Goal: Find specific page/section: Find specific page/section

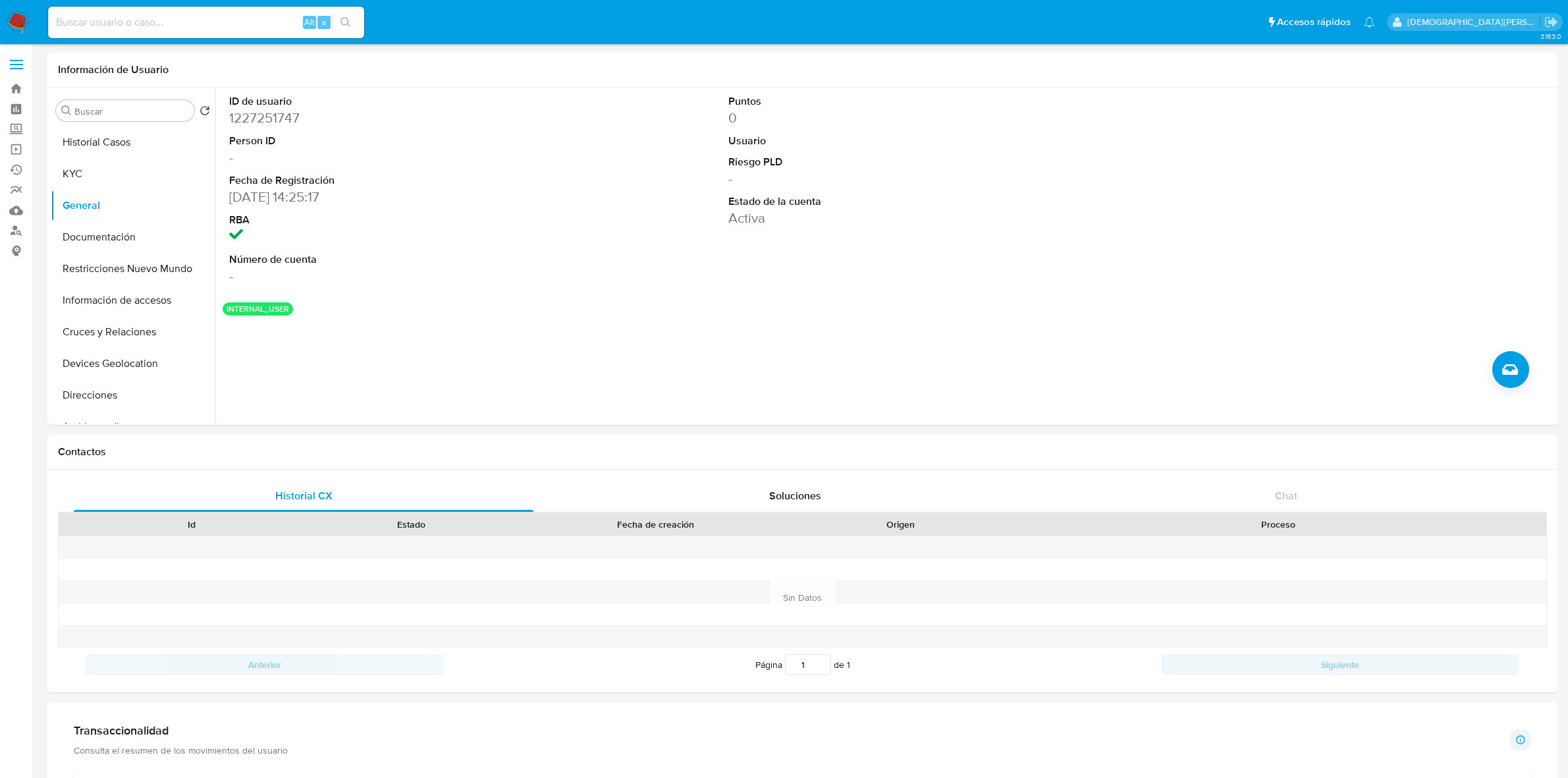
select select "10"
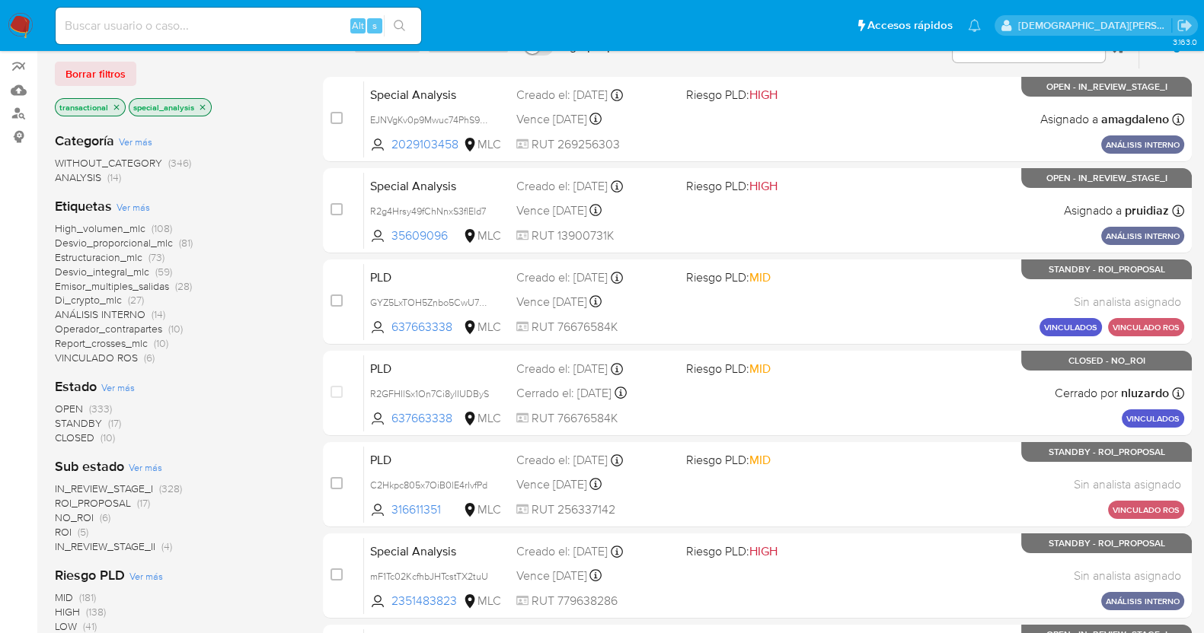
scroll to position [94, 0]
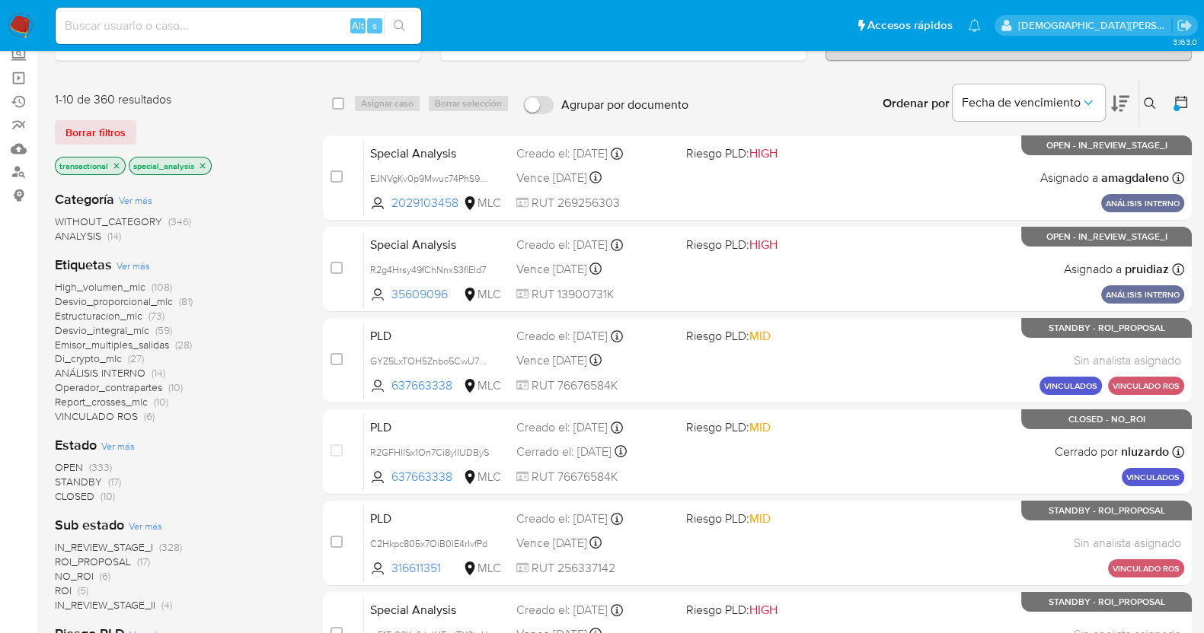
click at [115, 164] on icon "close-filter" at bounding box center [116, 165] width 5 height 5
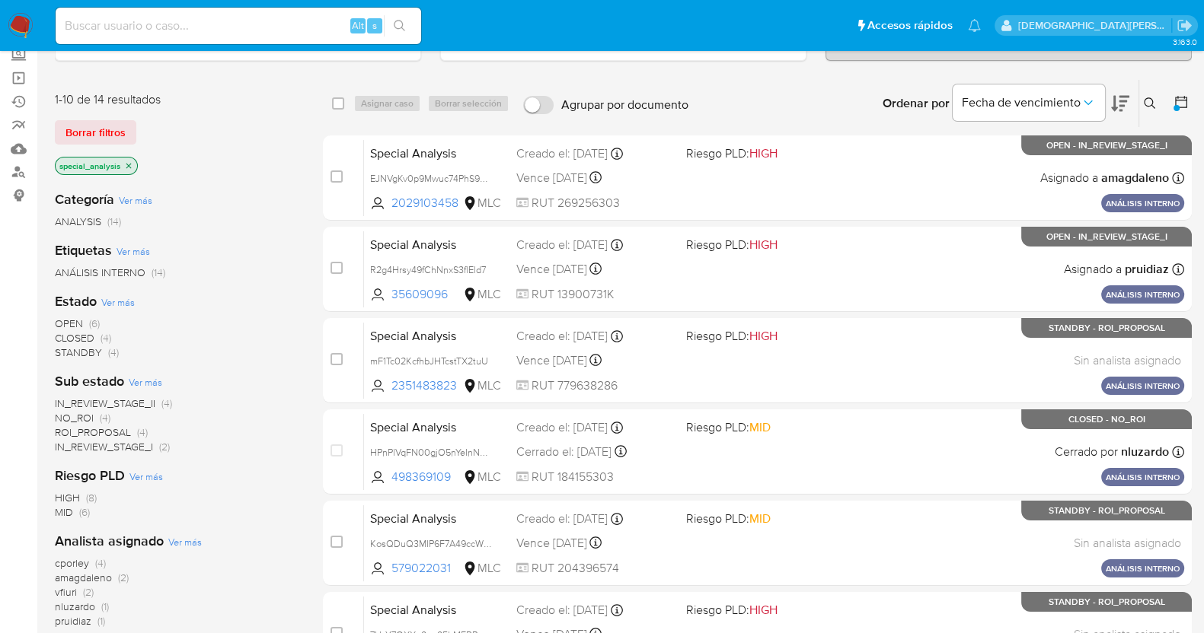
click at [1172, 101] on div at bounding box center [1177, 103] width 27 height 47
click at [1176, 99] on icon at bounding box center [1180, 101] width 15 height 15
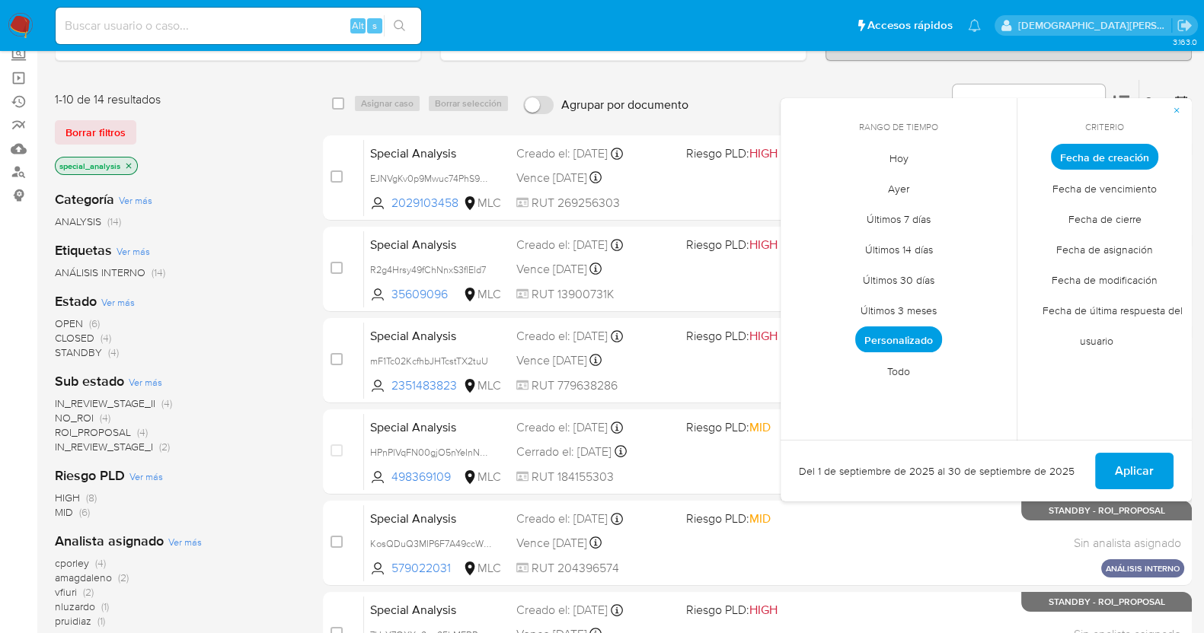
click at [882, 340] on span "Personalizado" at bounding box center [898, 340] width 87 height 26
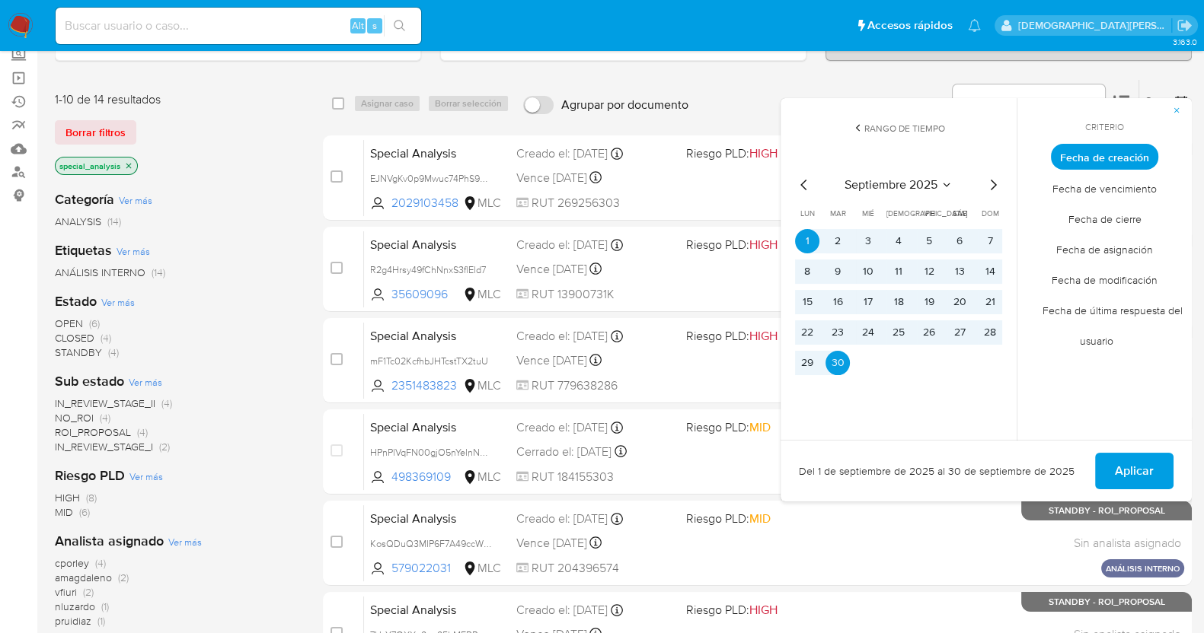
click at [802, 180] on icon "Mes anterior" at bounding box center [804, 185] width 18 height 18
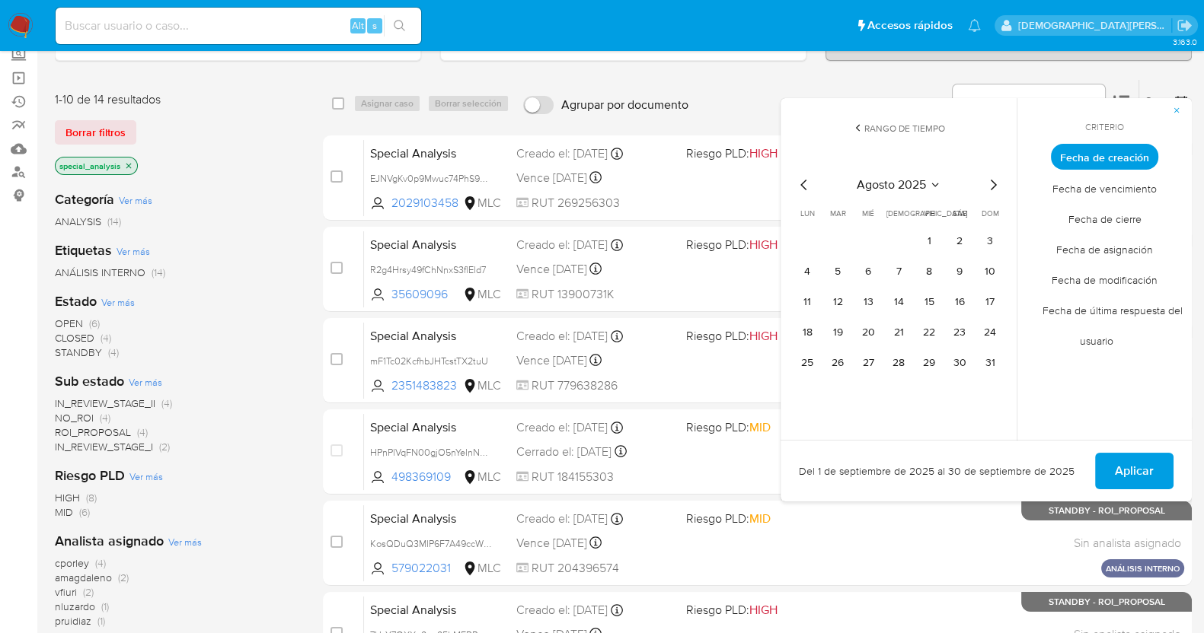
click at [801, 180] on icon "Mes anterior" at bounding box center [804, 185] width 18 height 18
click at [830, 236] on button "1" at bounding box center [837, 241] width 24 height 24
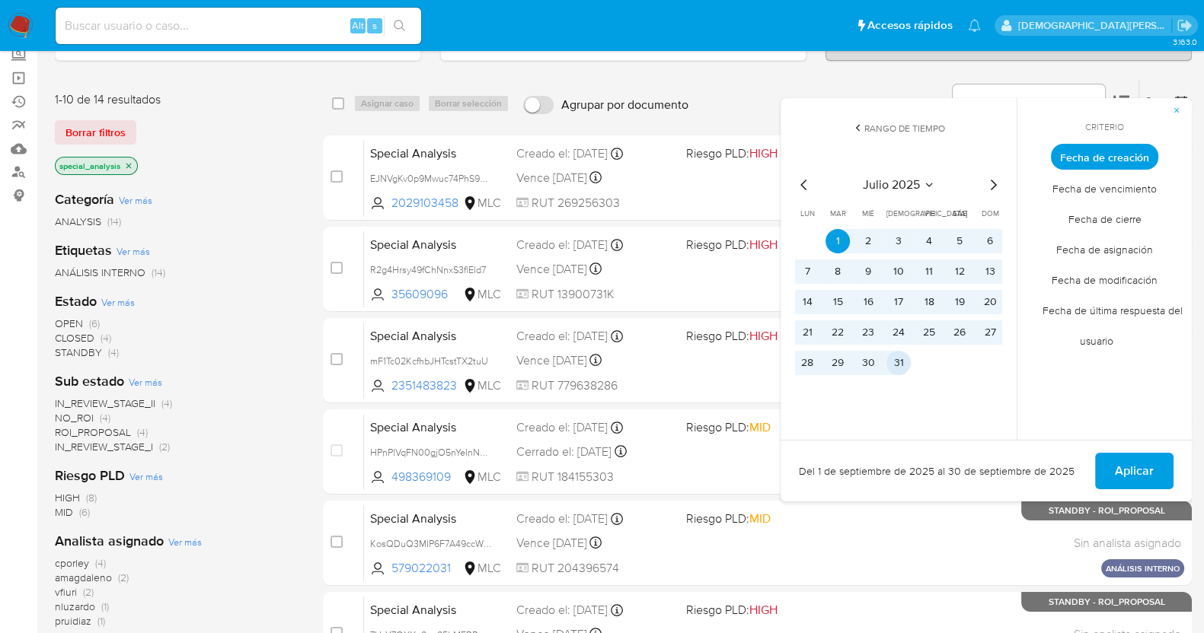
drag, startPoint x: 896, startPoint y: 365, endPoint x: 921, endPoint y: 379, distance: 28.6
click at [898, 367] on button "31" at bounding box center [898, 363] width 24 height 24
click at [1108, 467] on button "Aplicar" at bounding box center [1134, 471] width 78 height 37
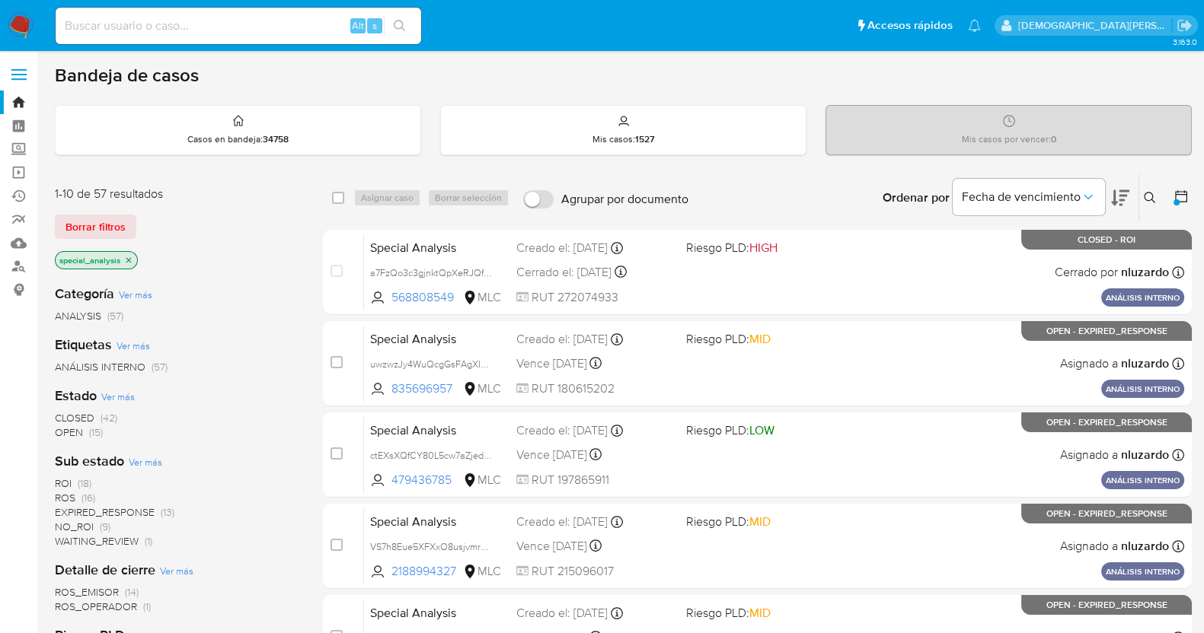
click at [1179, 199] on div at bounding box center [1176, 202] width 6 height 6
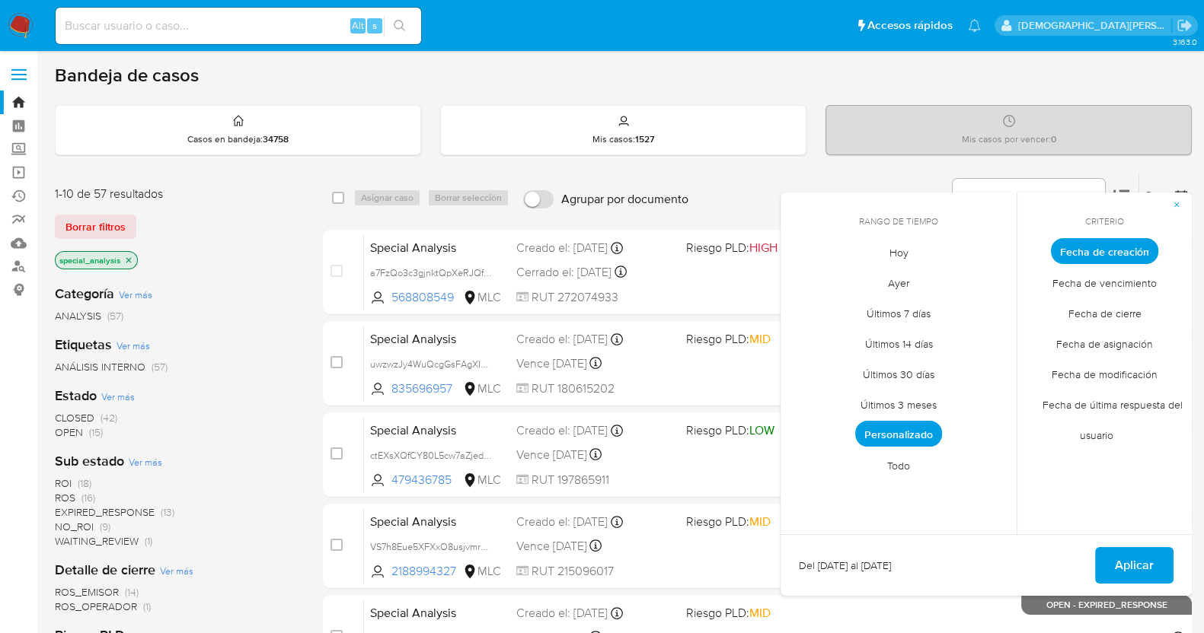
click at [899, 424] on span "Personalizado" at bounding box center [898, 434] width 87 height 26
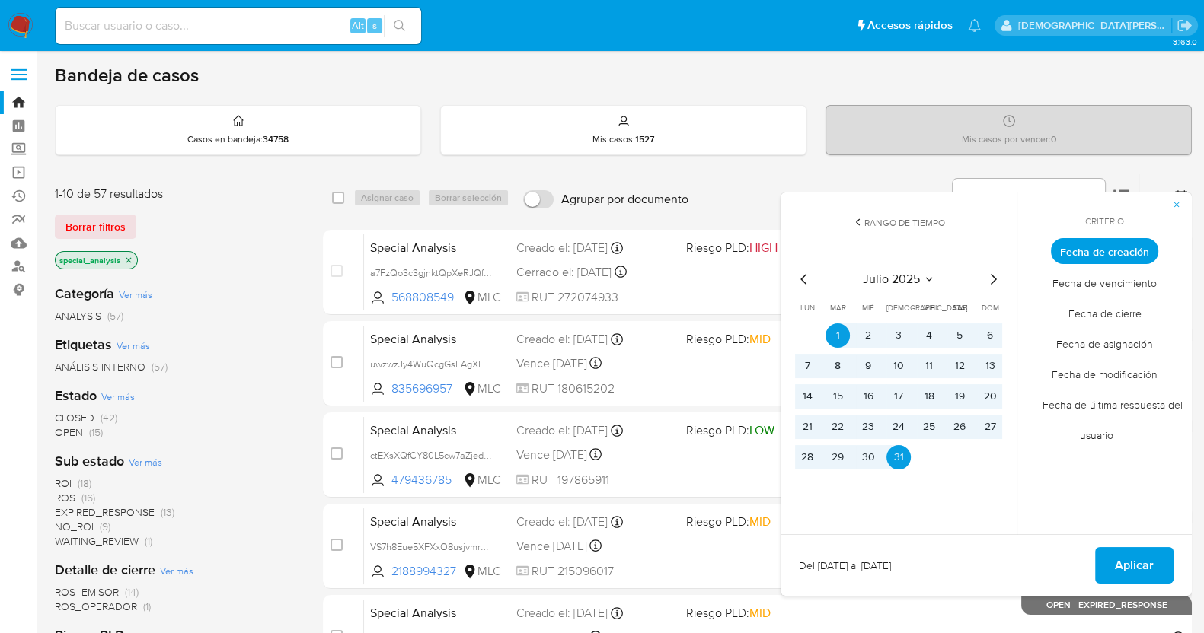
click at [807, 274] on icon "Mes anterior" at bounding box center [804, 279] width 18 height 18
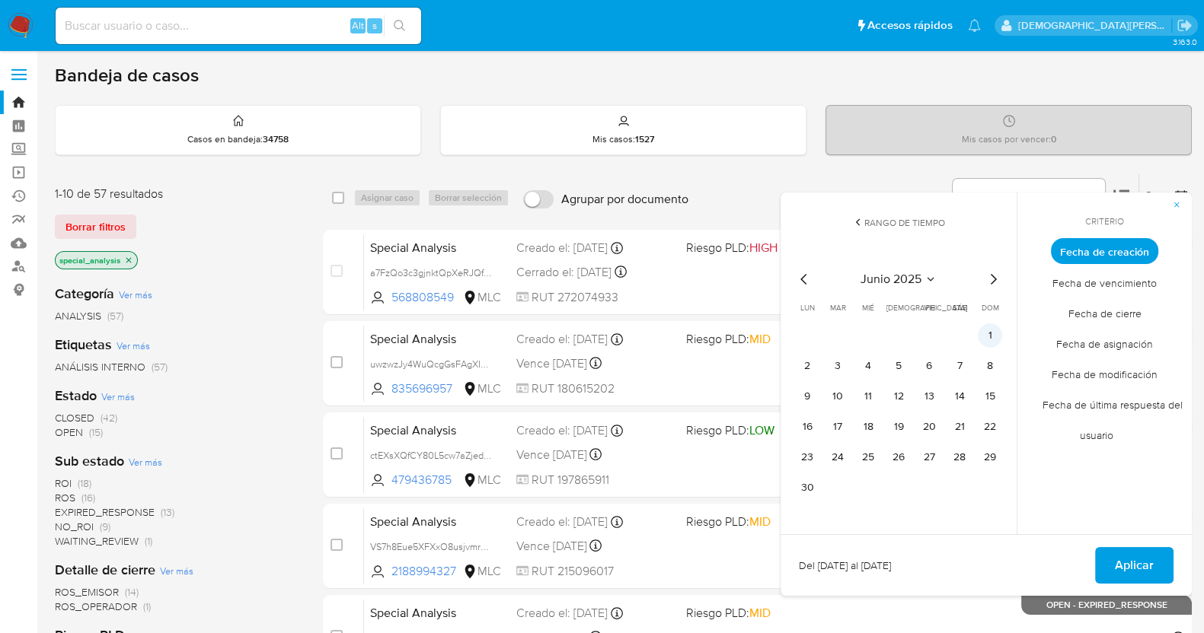
click at [984, 337] on button "1" at bounding box center [990, 336] width 24 height 24
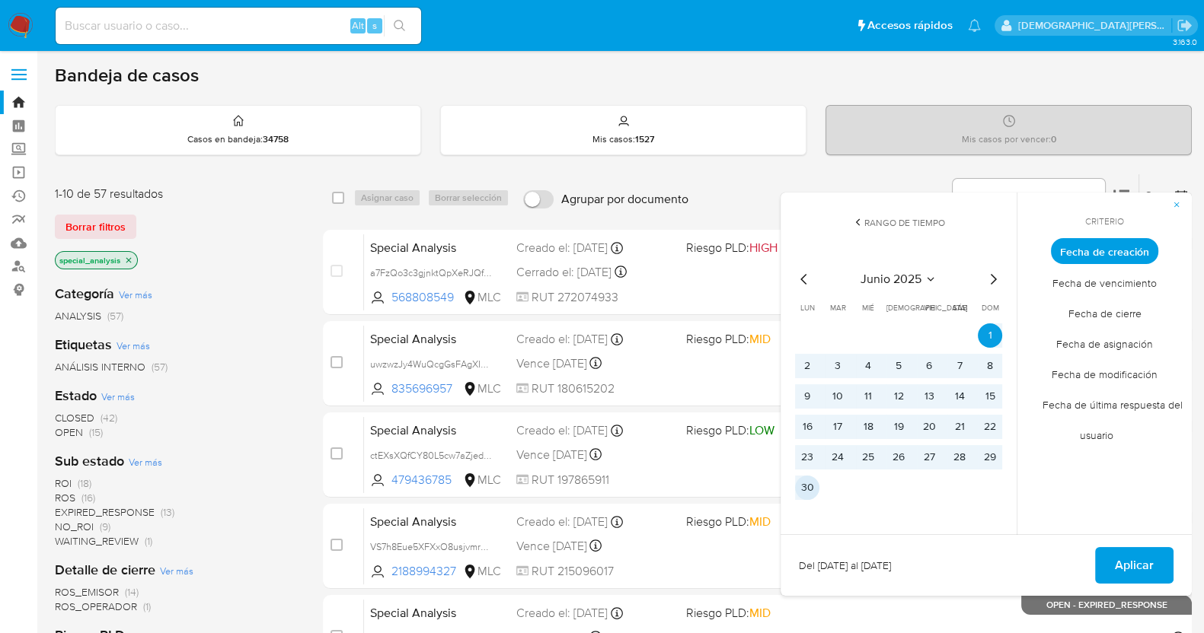
click at [803, 483] on button "30" at bounding box center [807, 488] width 24 height 24
click at [1141, 556] on span "Aplicar" at bounding box center [1134, 565] width 39 height 33
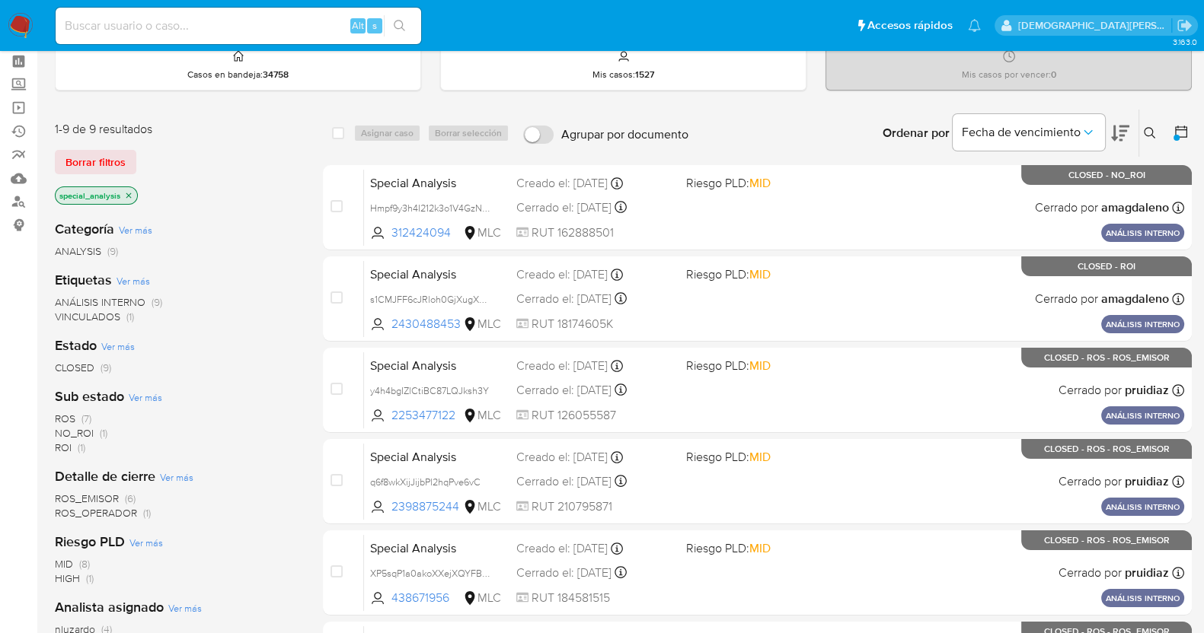
scroll to position [94, 0]
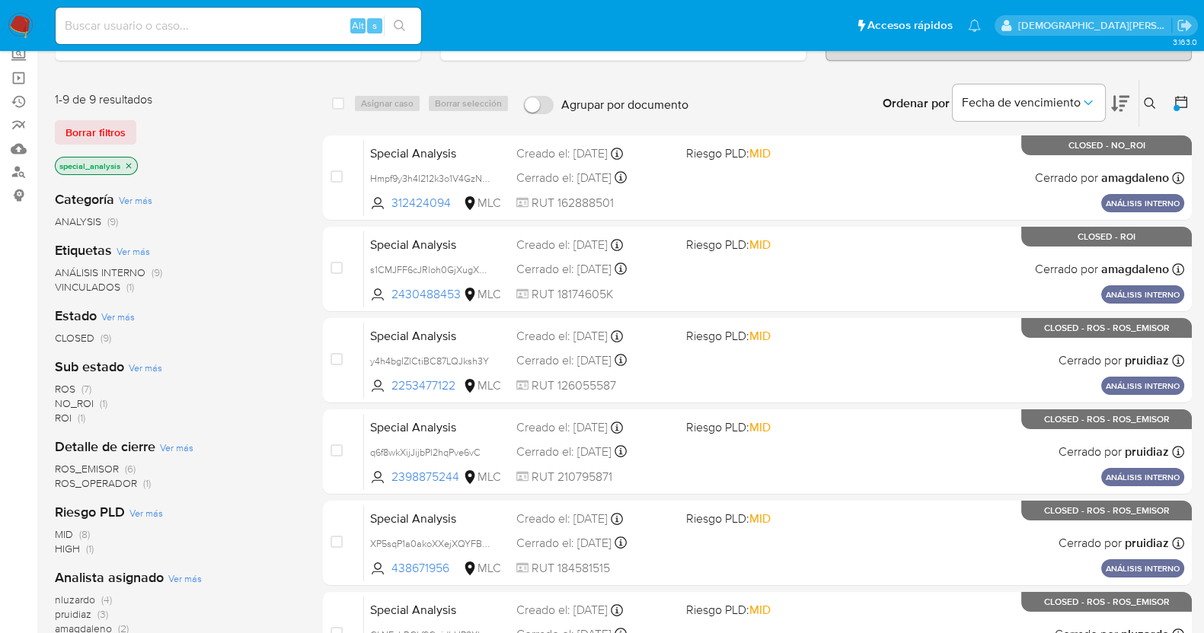
click at [1183, 96] on icon at bounding box center [1181, 102] width 12 height 12
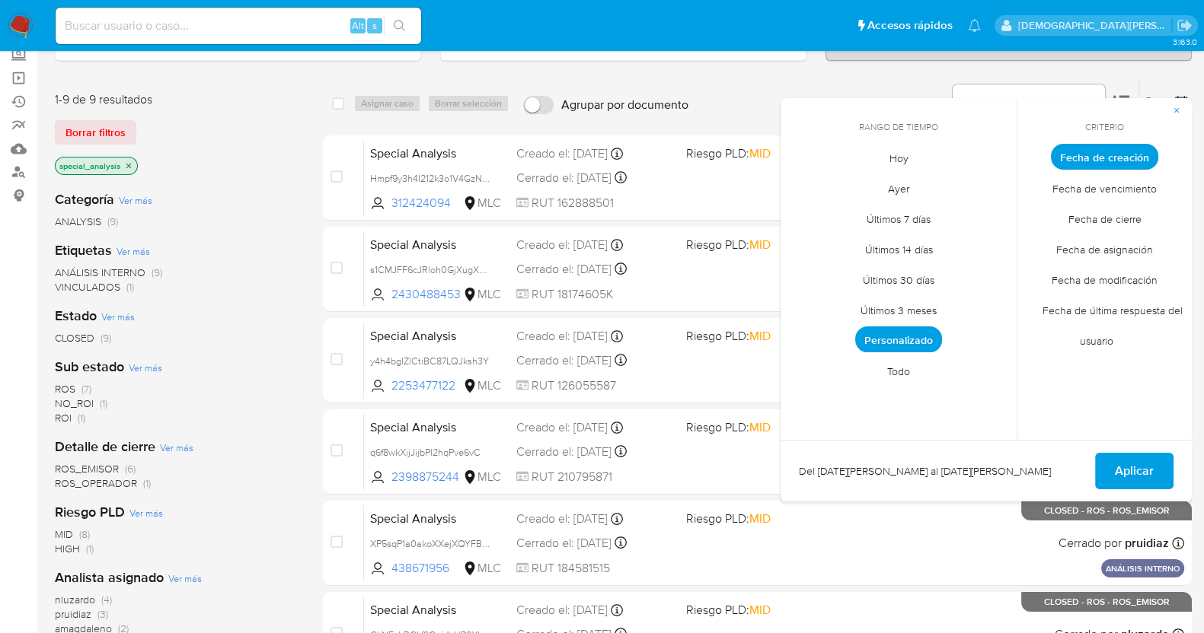
click at [1102, 215] on span "Fecha de cierre" at bounding box center [1104, 218] width 105 height 31
click at [919, 338] on span "Personalizado" at bounding box center [898, 340] width 87 height 26
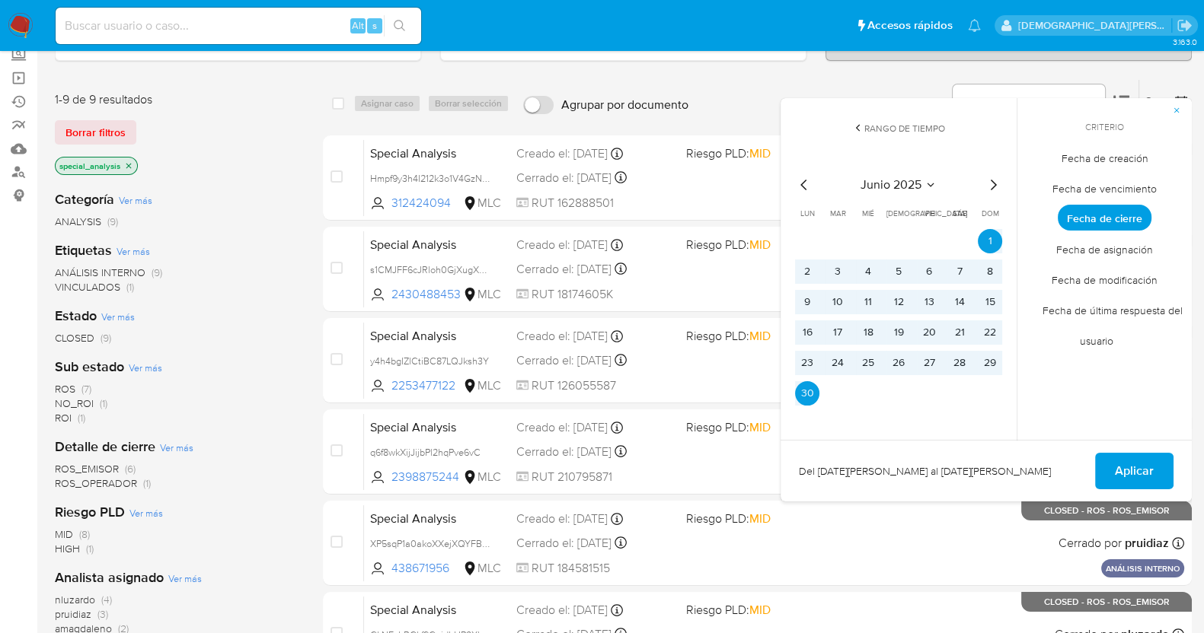
click at [990, 173] on div "junio 2025 junio 2025 lun lunes mar martes mié miércoles jue jueves vie viernes…" at bounding box center [899, 288] width 244 height 271
click at [994, 178] on icon "Mes siguiente" at bounding box center [993, 185] width 18 height 18
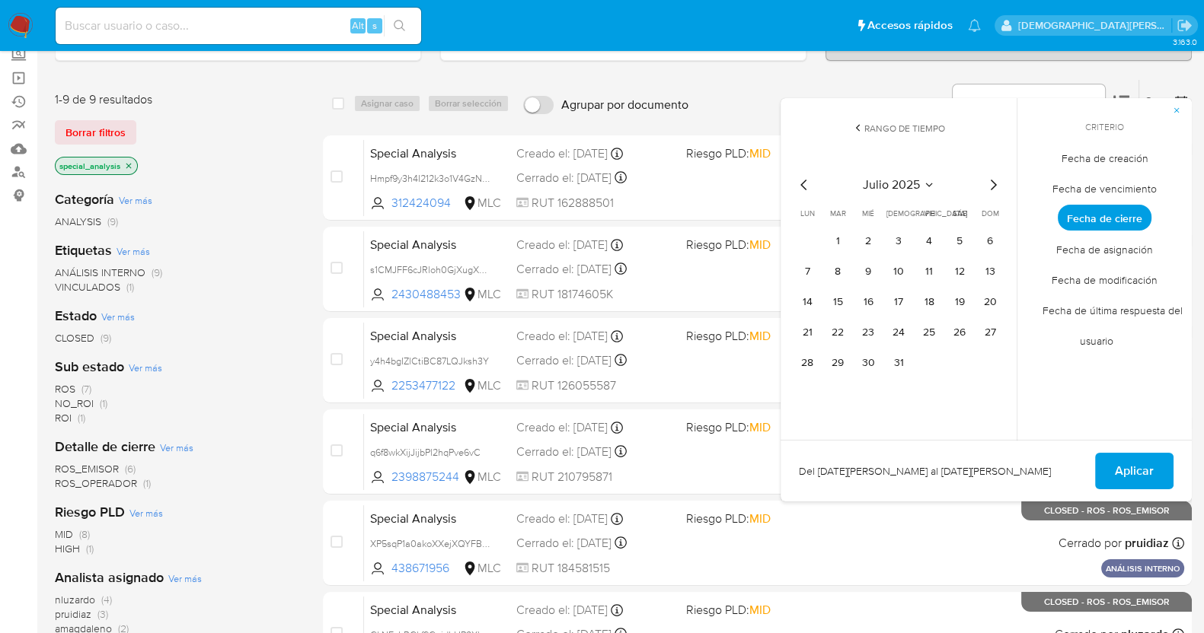
click at [994, 178] on icon "Mes siguiente" at bounding box center [993, 185] width 18 height 18
click at [996, 187] on icon "Mes siguiente" at bounding box center [993, 185] width 18 height 18
drag, startPoint x: 812, startPoint y: 247, endPoint x: 811, endPoint y: 261, distance: 14.5
click at [812, 246] on button "1" at bounding box center [807, 241] width 24 height 24
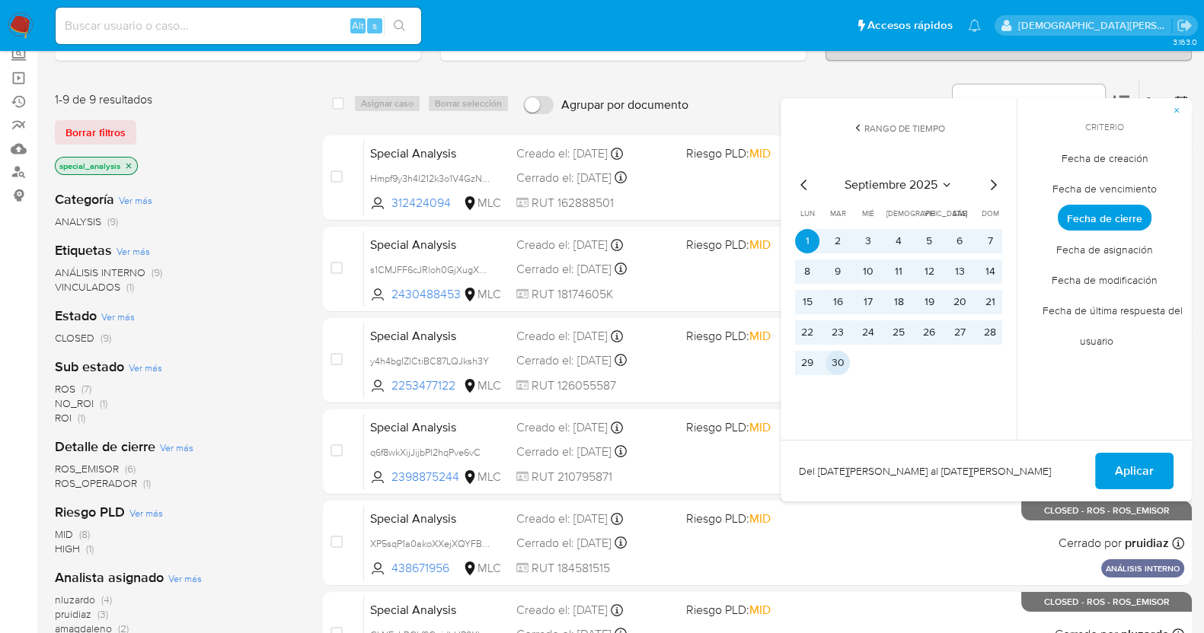
click at [841, 368] on button "30" at bounding box center [837, 363] width 24 height 24
click at [1133, 461] on span "Aplicar" at bounding box center [1134, 471] width 39 height 33
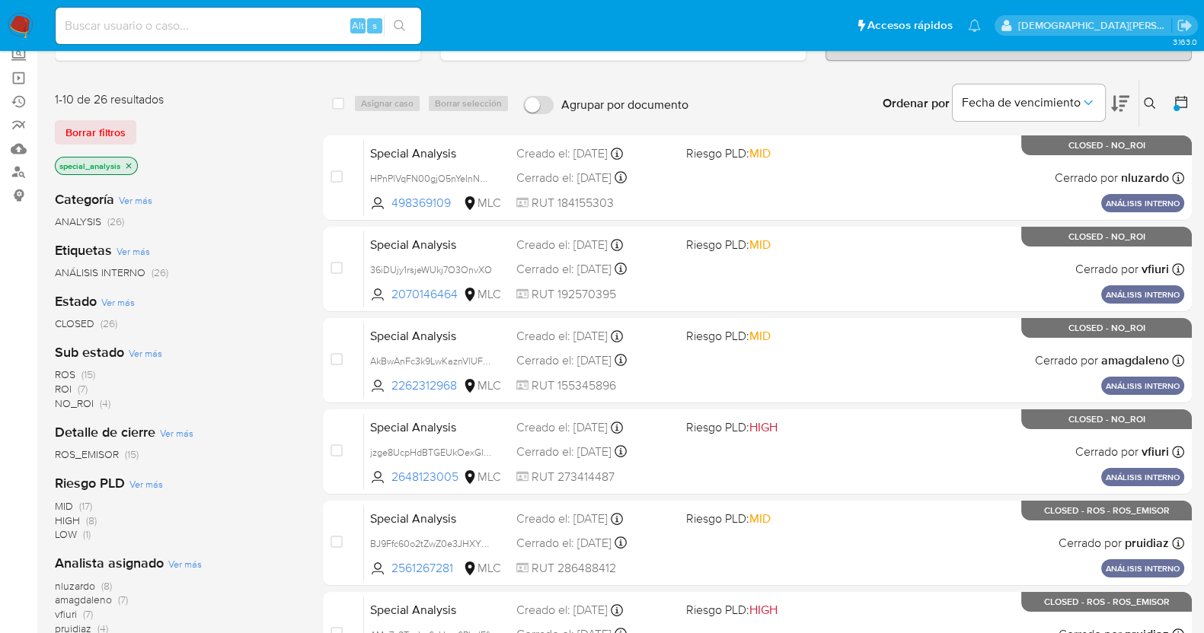
click at [130, 161] on icon "close-filter" at bounding box center [128, 165] width 9 height 9
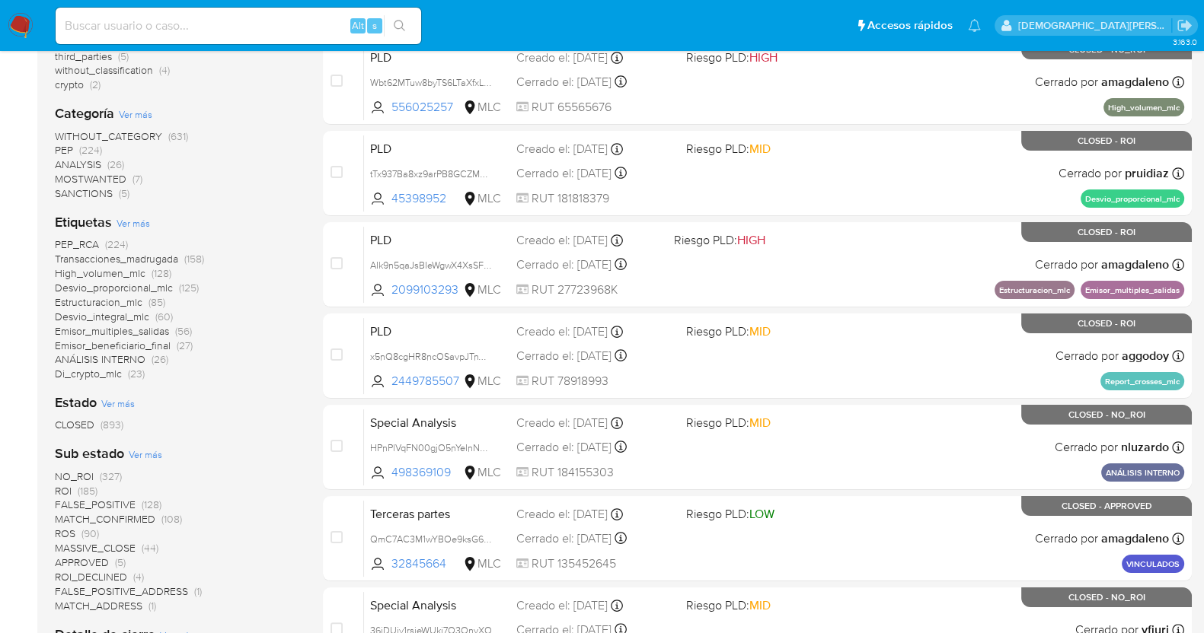
scroll to position [190, 0]
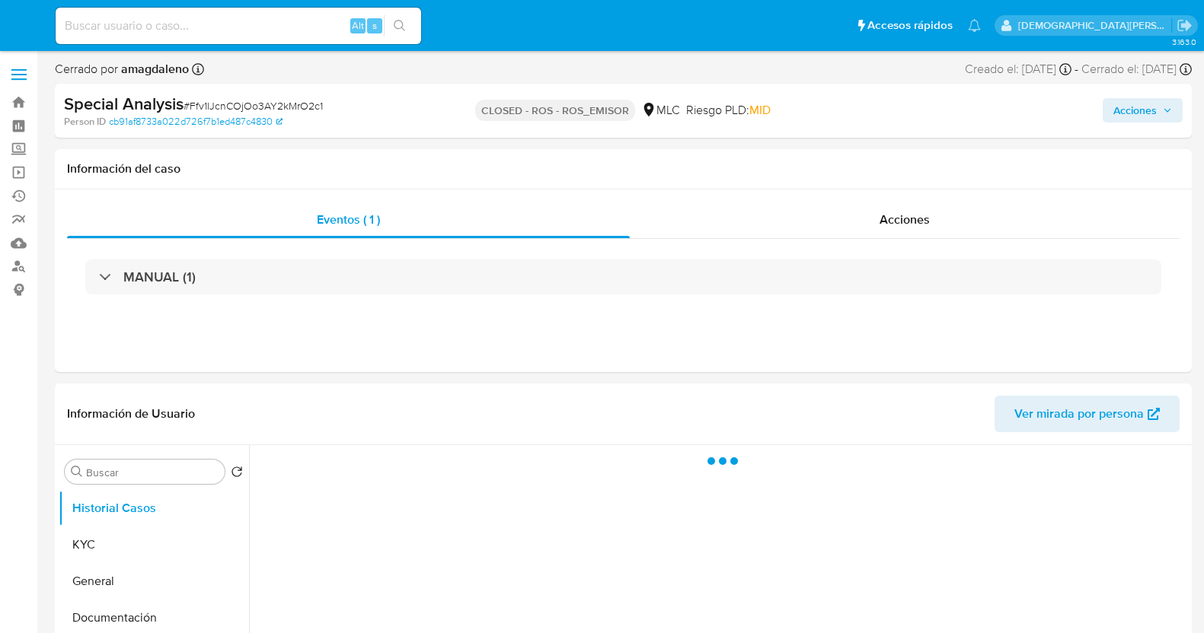
select select "10"
